Goal: Find specific page/section: Find specific page/section

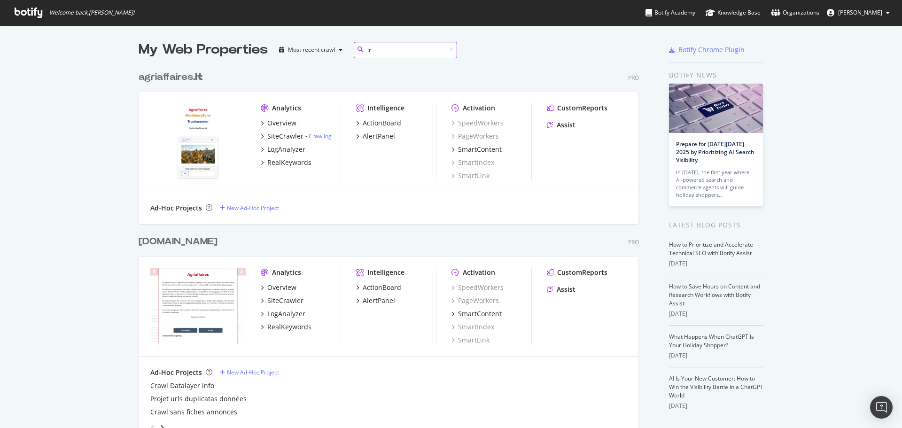
scroll to position [778, 501]
type input "it"
click at [281, 125] on div "Overview" at bounding box center [281, 122] width 29 height 9
